Goal: Find specific page/section: Find specific page/section

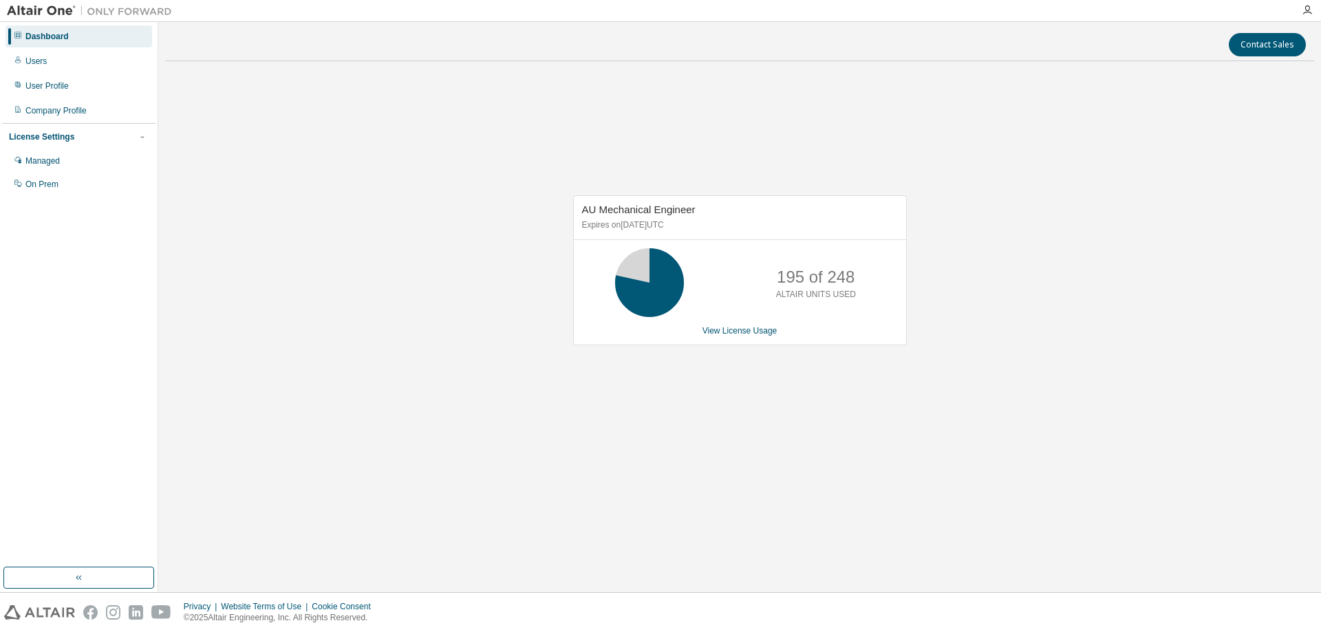
click at [1048, 313] on div "AU Mechanical Engineer Expires on March 31, 2026 UTC 195 of 248 ALTAIR UNITS US…" at bounding box center [739, 277] width 1149 height 411
